Goal: Transaction & Acquisition: Purchase product/service

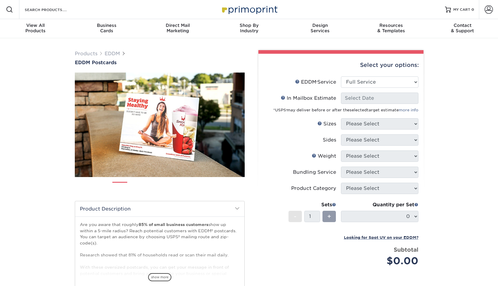
select select "full_service"
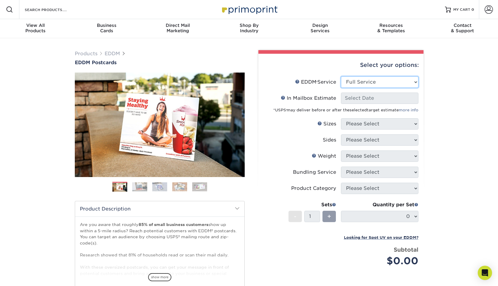
click at [360, 81] on select "Please Select Full Service Print Only" at bounding box center [380, 81] width 78 height 11
click at [341, 76] on select "Please Select Full Service Print Only" at bounding box center [380, 81] width 78 height 11
click at [383, 77] on select "Please Select Full Service Print Only" at bounding box center [380, 81] width 78 height 11
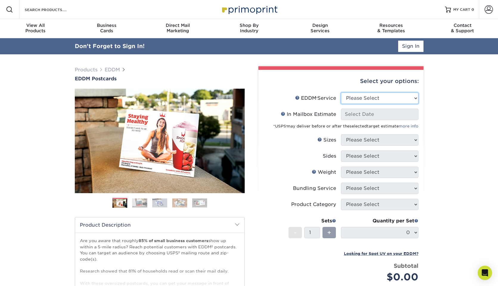
select select "full_service"
click at [341, 92] on select "Please Select Full Service Print Only" at bounding box center [380, 97] width 78 height 11
select select "-1"
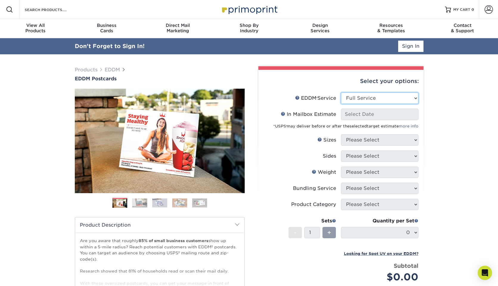
select select "-1"
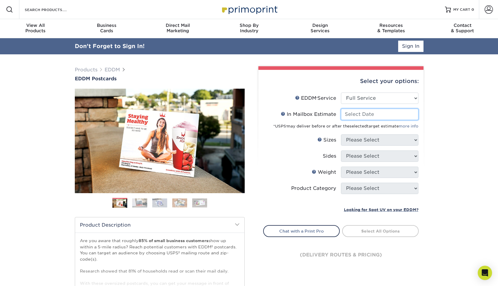
click at [377, 114] on input "In Mailbox Estimate Help In Mailbox Estimate" at bounding box center [380, 114] width 78 height 11
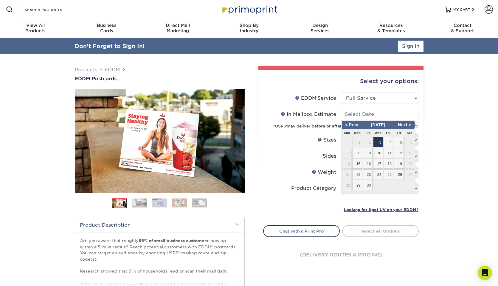
click at [454, 129] on div "Products EDDM EDDM Postcards Previous Next" at bounding box center [249, 213] width 498 height 318
